Goal: Communication & Community: Connect with others

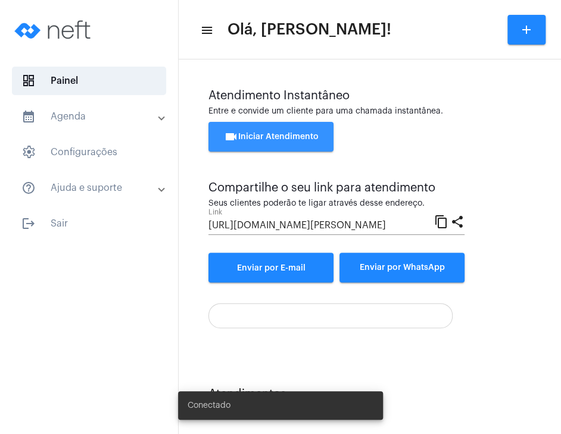
click at [284, 125] on button "videocam Iniciar Atendimento" at bounding box center [270, 137] width 125 height 30
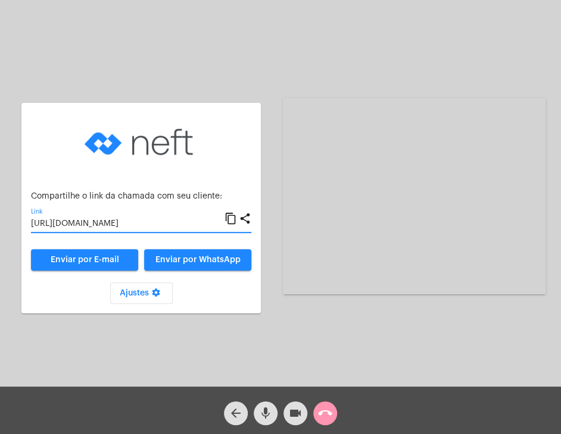
click at [159, 224] on input "[URL][DOMAIN_NAME]" at bounding box center [127, 225] width 193 height 10
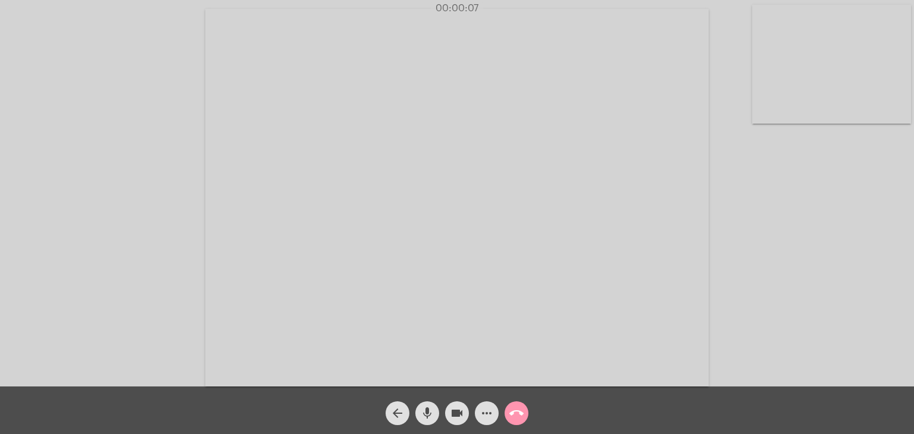
click at [560, 115] on video at bounding box center [831, 64] width 159 height 119
click at [560, 234] on video at bounding box center [578, 197] width 503 height 378
click at [524, 418] on button "call_end" at bounding box center [517, 414] width 24 height 24
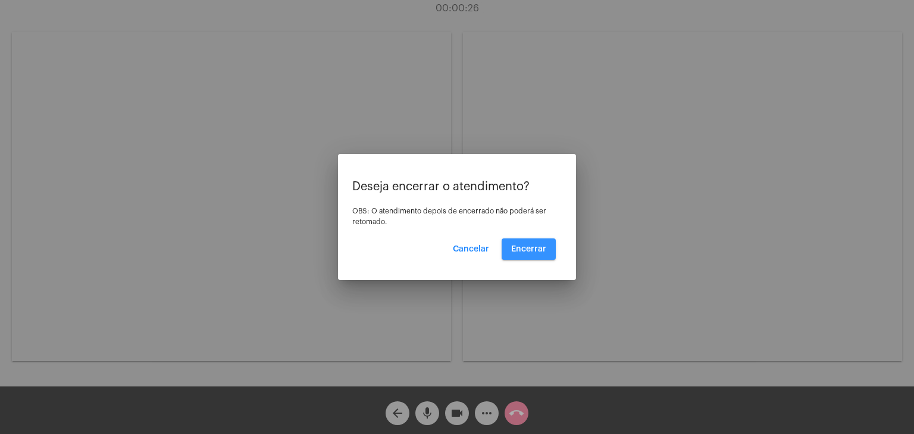
click at [528, 252] on span "Encerrar" at bounding box center [528, 249] width 35 height 8
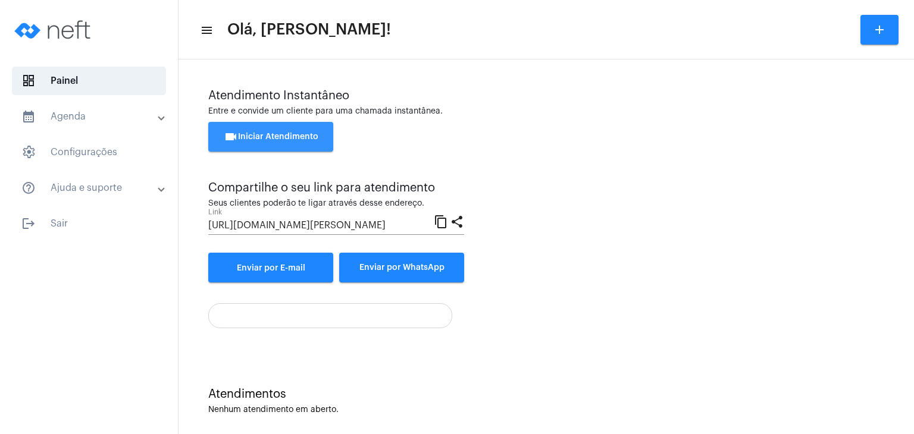
click at [286, 139] on span "videocam Iniciar Atendimento" at bounding box center [271, 137] width 95 height 8
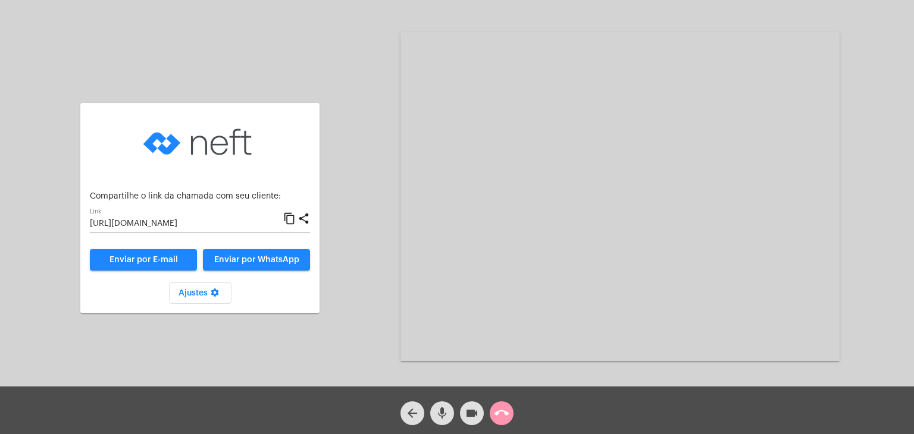
click at [290, 224] on mat-icon "content_copy" at bounding box center [289, 219] width 12 height 14
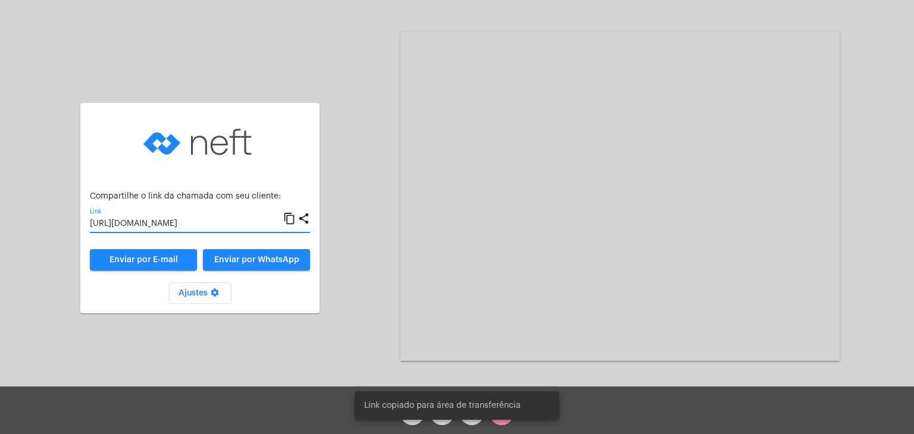
click at [228, 223] on input "[URL][DOMAIN_NAME]" at bounding box center [186, 225] width 193 height 10
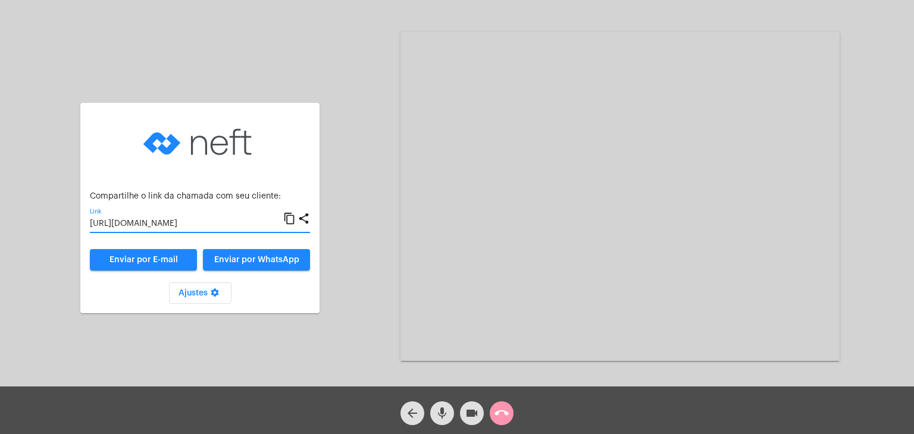
click at [223, 226] on input "[URL][DOMAIN_NAME]" at bounding box center [186, 225] width 193 height 10
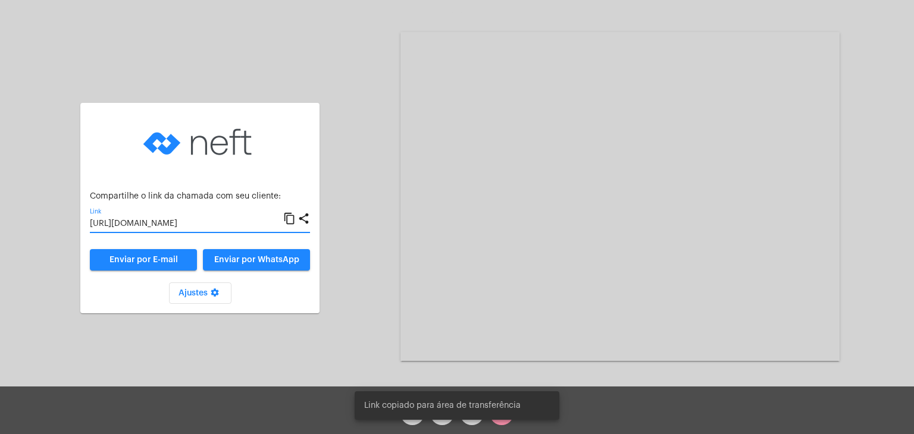
click at [223, 226] on input "[URL][DOMAIN_NAME]" at bounding box center [186, 225] width 193 height 10
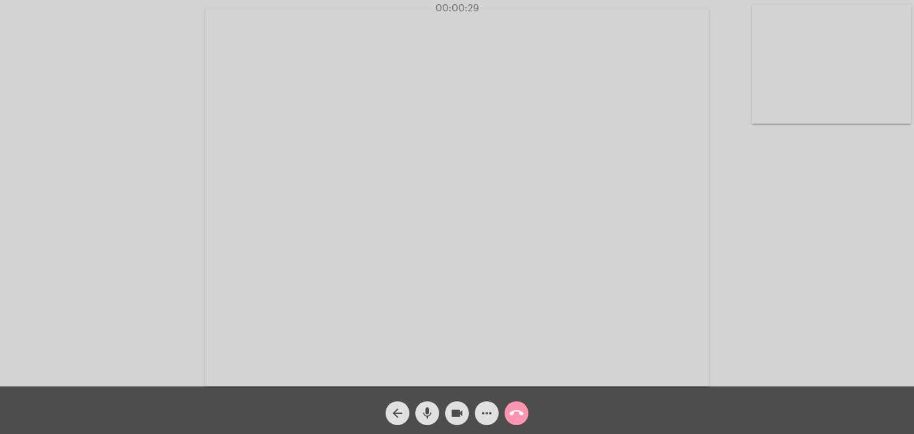
click at [560, 64] on video at bounding box center [831, 64] width 159 height 119
click at [520, 411] on mat-icon "call_end" at bounding box center [516, 413] width 14 height 14
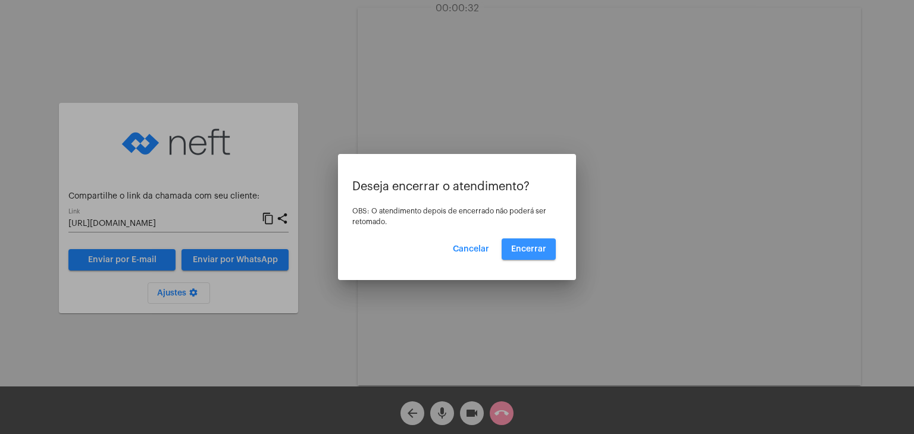
click at [527, 252] on span "Encerrar" at bounding box center [528, 249] width 35 height 8
